Goal: Task Accomplishment & Management: Use online tool/utility

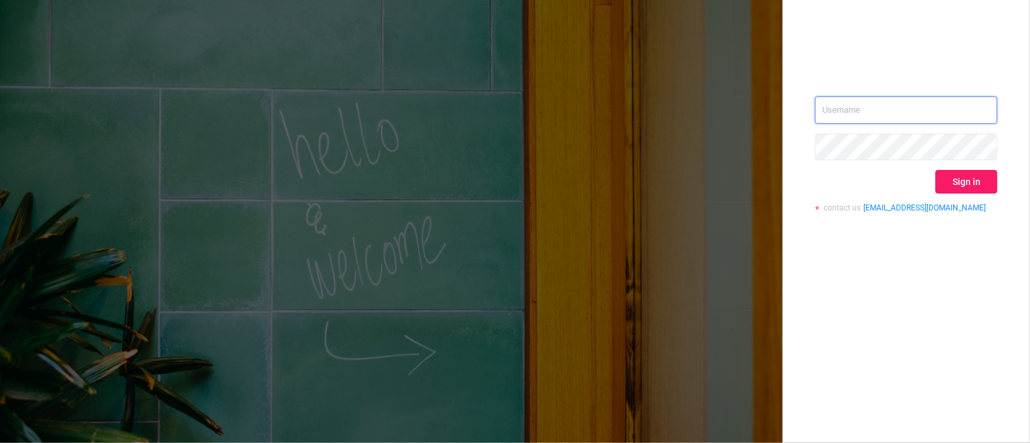
type input "[PERSON_NAME][EMAIL_ADDRESS][DOMAIN_NAME]"
click at [969, 182] on button "Sign in" at bounding box center [966, 181] width 62 height 23
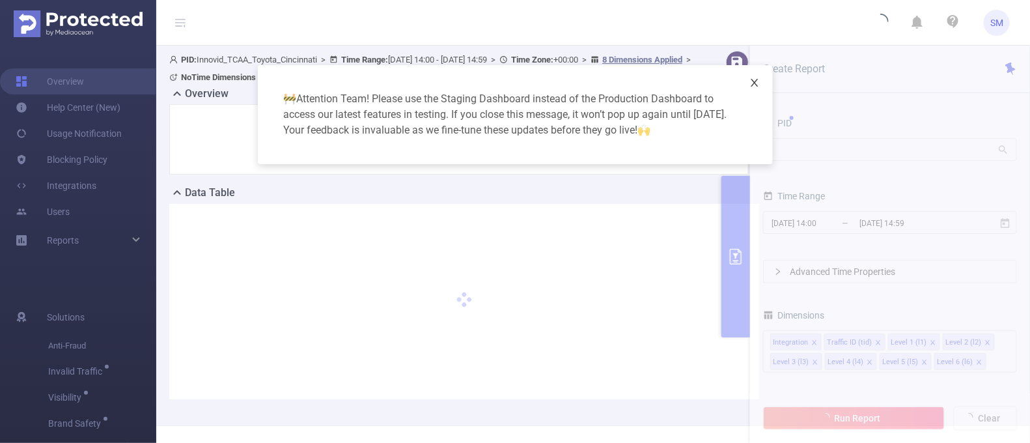
click at [758, 81] on icon "icon: close" at bounding box center [754, 82] width 10 height 10
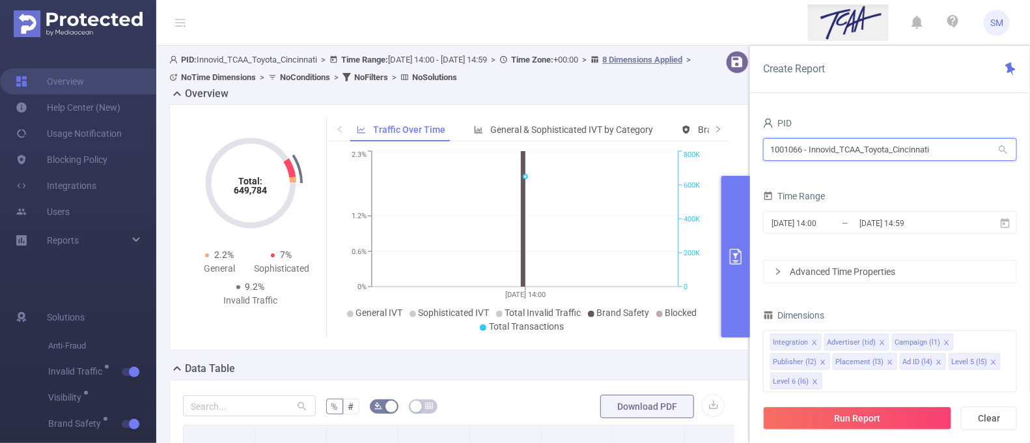
click at [960, 142] on input "1001066 - Innovid_TCAA_Toyota_Cincinnati" at bounding box center [890, 149] width 254 height 23
click at [866, 224] on input "[DATE] 14:59" at bounding box center [910, 223] width 105 height 18
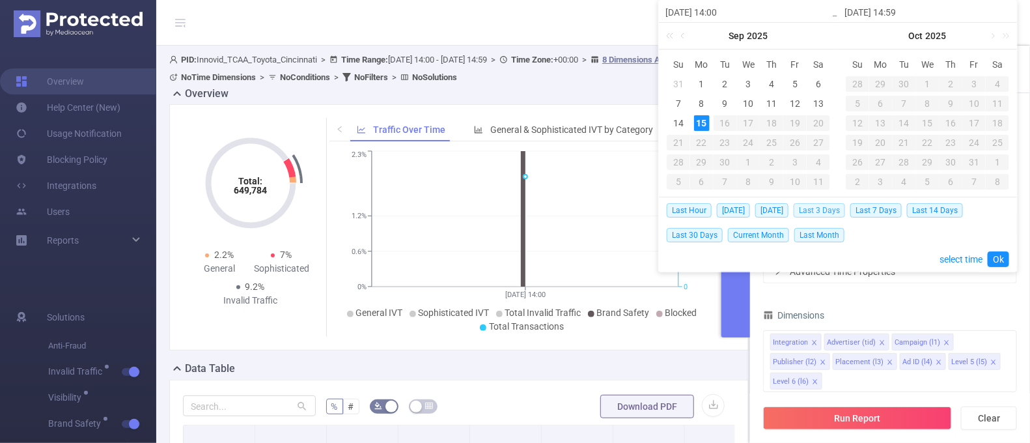
click at [841, 210] on span "Last 3 Days" at bounding box center [818, 210] width 51 height 14
type input "[DATE] 00:00"
type input "[DATE] 23:59"
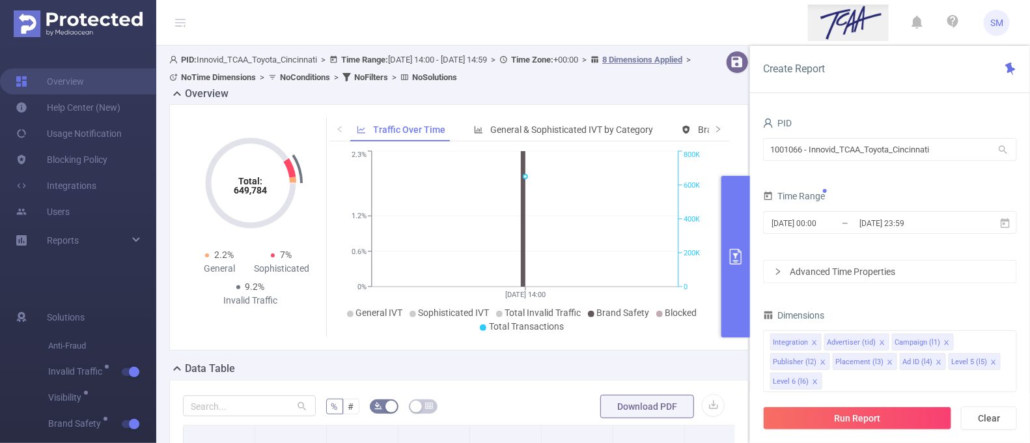
click at [985, 298] on div "PID 1001066 - Innovid_TCAA_Toyota_Cincinnati 1001066 - Innovid_TCAA_Toyota_Cinc…" at bounding box center [890, 374] width 254 height 521
click at [912, 415] on button "Run Report" at bounding box center [857, 417] width 189 height 23
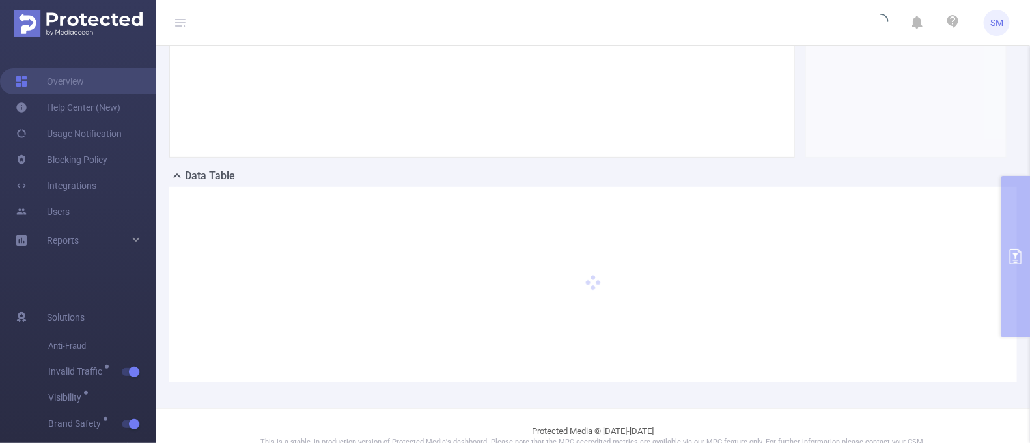
scroll to position [212, 0]
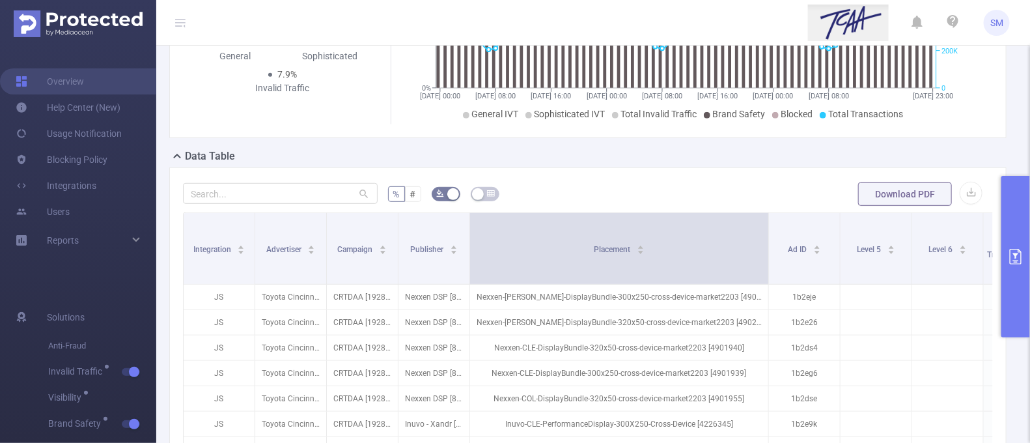
drag, startPoint x: 539, startPoint y: 264, endPoint x: 766, endPoint y: 251, distance: 227.5
click at [766, 251] on span at bounding box center [768, 248] width 7 height 71
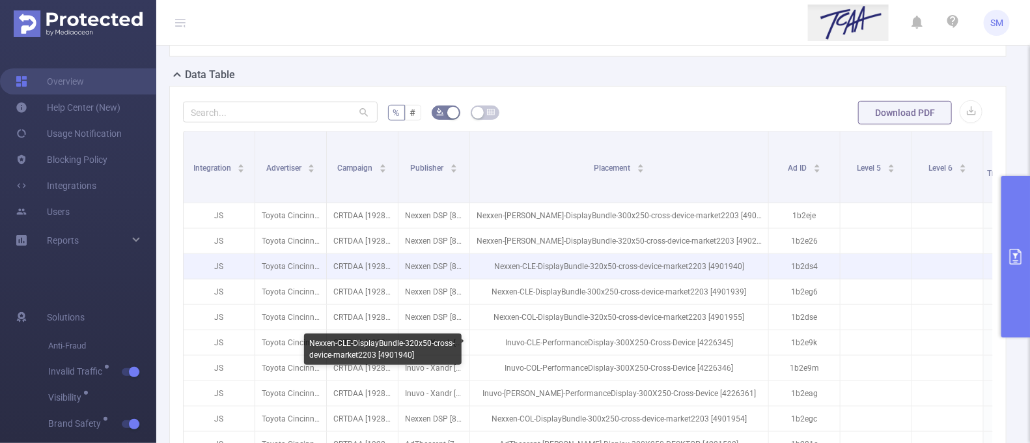
scroll to position [375, 0]
